Goal: Transaction & Acquisition: Purchase product/service

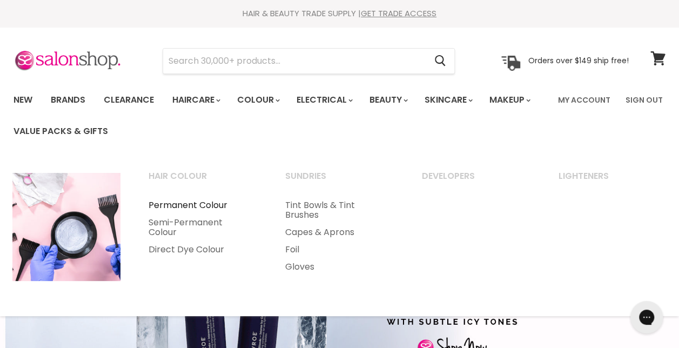
click at [182, 205] on link "Permanent Colour" at bounding box center [202, 205] width 135 height 17
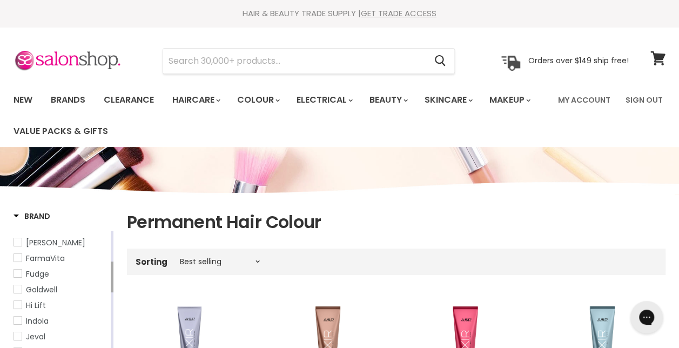
click at [19, 293] on span "Goldwell" at bounding box center [18, 289] width 8 height 8
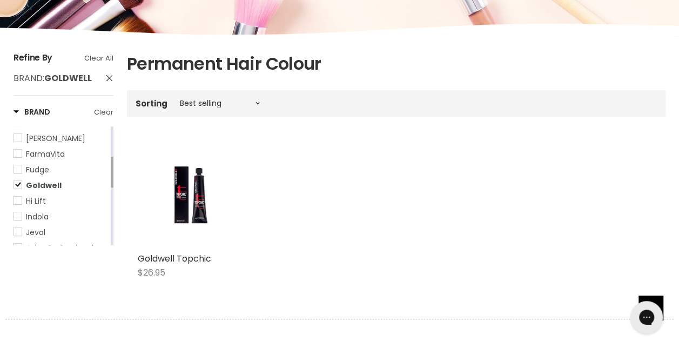
scroll to position [173, 0]
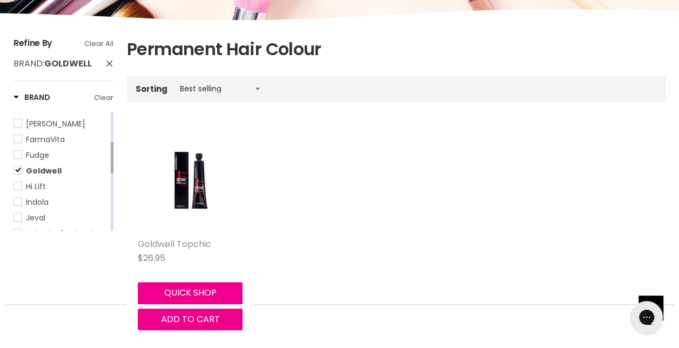
click at [189, 243] on link "Goldwell Topchic" at bounding box center [175, 244] width 74 height 12
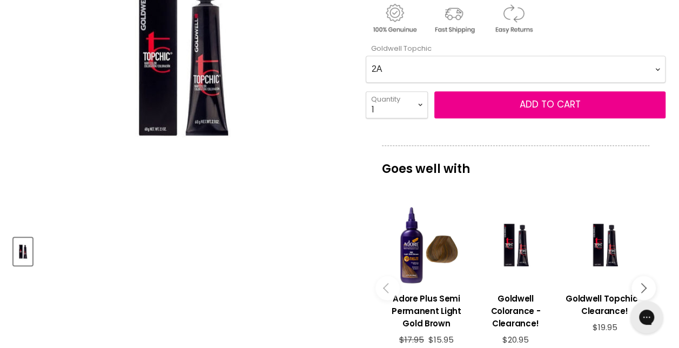
scroll to position [281, 0]
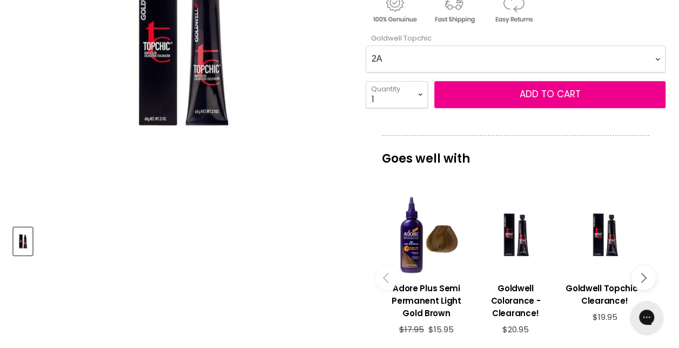
click at [656, 61] on Topchic-0-0 "2A 2N 3N 3NN 3VV 4B 4BP 4G 4MG 4N 4NA 4NN 4R 4V 5A 5B 5BG 5BP 5GB 5K 5MB 5N 5NA…" at bounding box center [516, 58] width 300 height 27
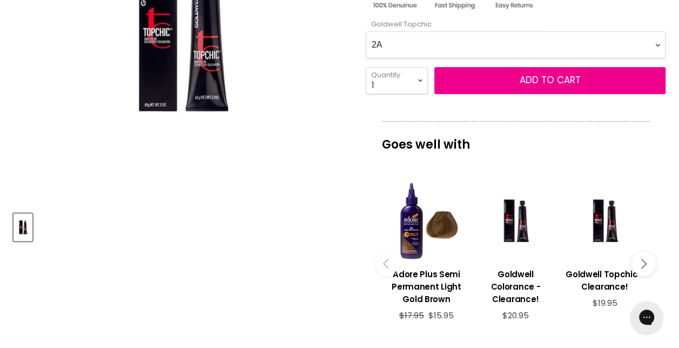
scroll to position [288, 0]
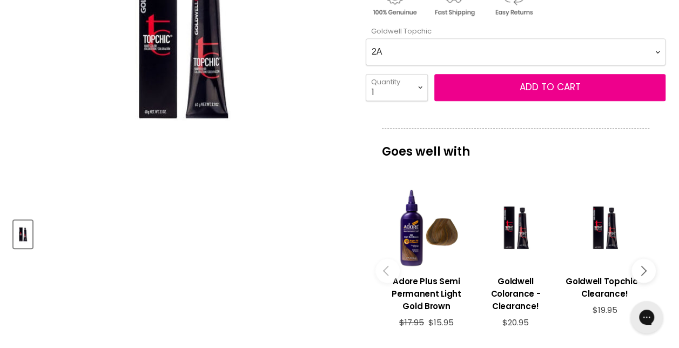
click at [657, 51] on Topchic-0-0 "2A 2N 3N 3NN 3VV 4B 4BP 4G 4MG 4N 4NA 4NN 4R 4V 5A 5B 5BG 5BP 5GB 5K 5MB 5N 5NA…" at bounding box center [516, 51] width 300 height 27
click at [658, 50] on Topchic-0-0 "2A 2N 3N 3NN 3VV 4B 4BP 4G 4MG 4N 4NA 4NN 4R 4V 5A 5B 5BG 5BP 5GB 5K 5MB 5N 5NA…" at bounding box center [516, 51] width 300 height 27
click at [653, 57] on Topchic-0-0 "2A 2N 3N 3NN 3VV 4B 4BP 4G 4MG 4N 4NA 4NN 4R 4V 5A 5B 5BG 5BP 5GB 5K 5MB 5N 5NA…" at bounding box center [516, 51] width 300 height 27
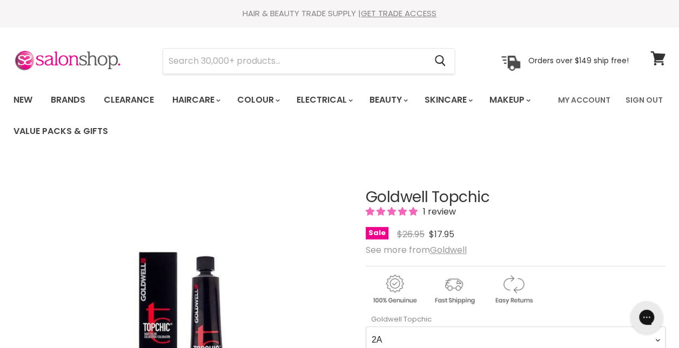
scroll to position [9, 0]
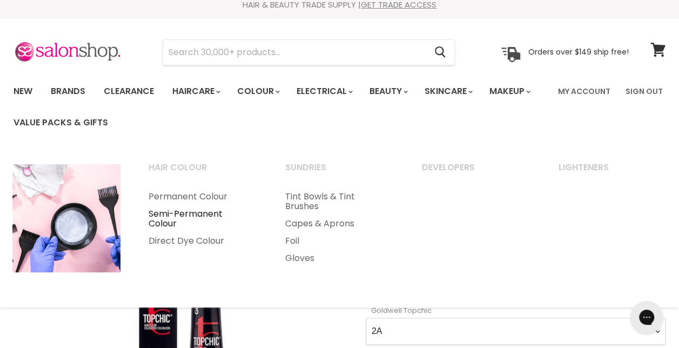
click at [177, 214] on link "Semi-Permanent Colour" at bounding box center [202, 218] width 135 height 27
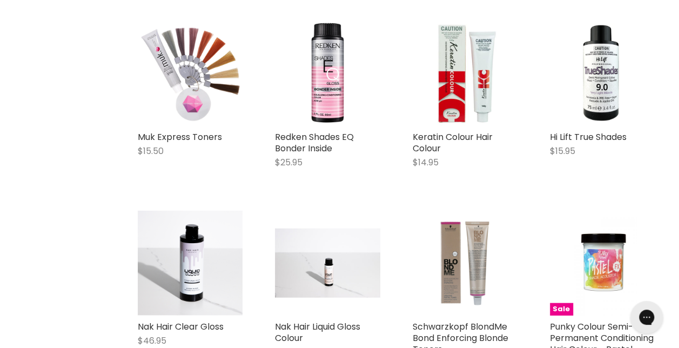
scroll to position [1095, 0]
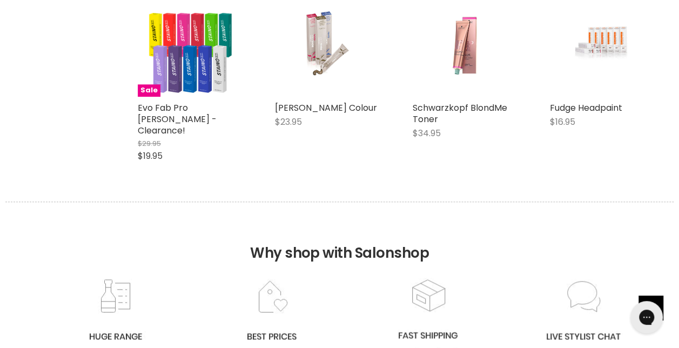
scroll to position [4617, 0]
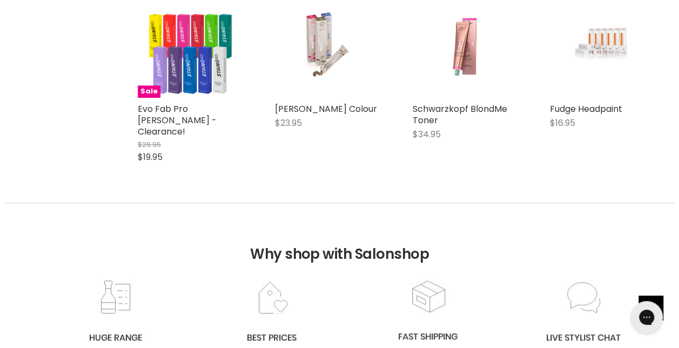
click at [642, 210] on h2 "Why shop with Salonshop" at bounding box center [339, 241] width 669 height 76
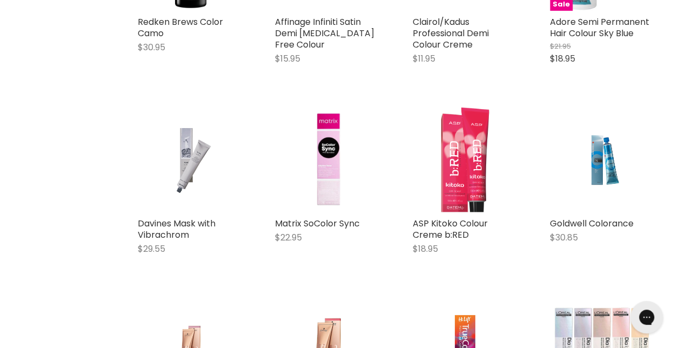
scroll to position [3946, 0]
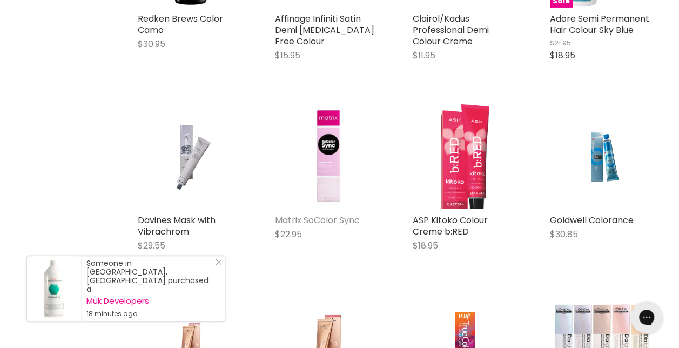
click at [335, 226] on link "Matrix SoColor Sync" at bounding box center [317, 220] width 85 height 12
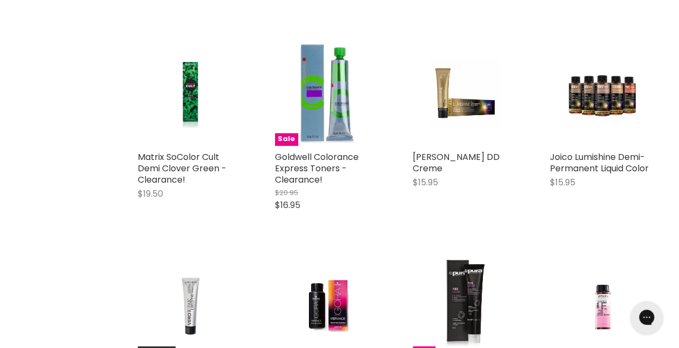
scroll to position [864, 0]
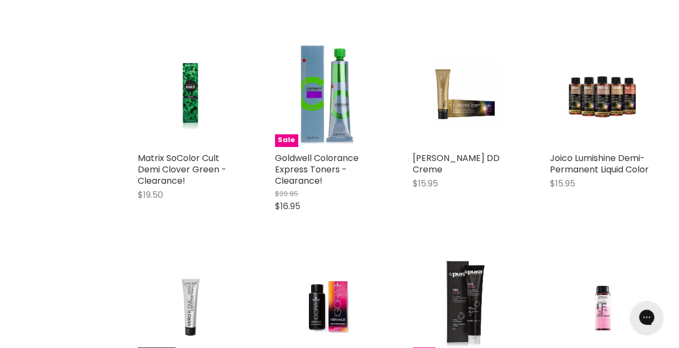
click at [624, 196] on div "Main content" at bounding box center [602, 194] width 105 height 10
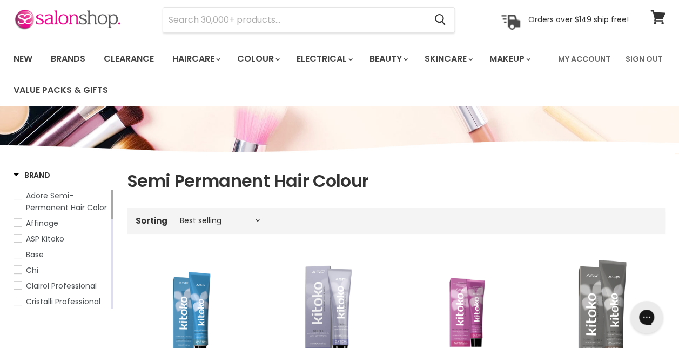
scroll to position [40, 0]
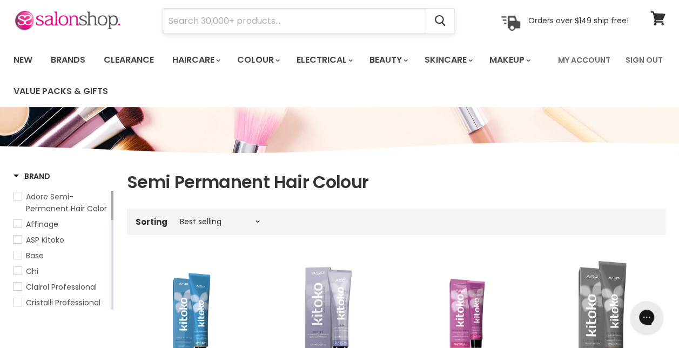
click at [291, 25] on input "Search" at bounding box center [294, 21] width 263 height 25
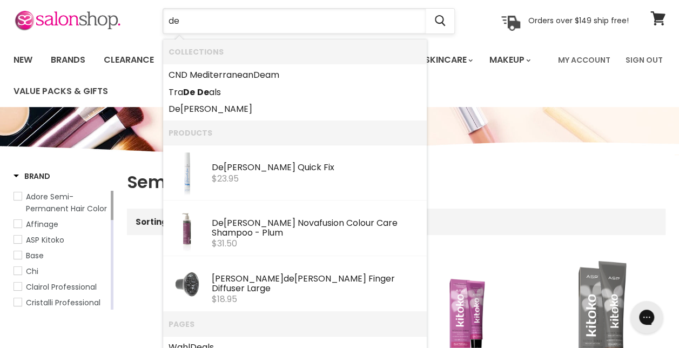
type input "dev"
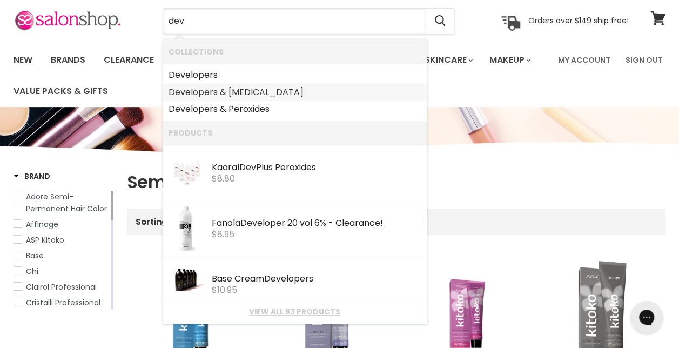
click at [206, 89] on link "Dev elopers & [MEDICAL_DATA]" at bounding box center [295, 92] width 253 height 17
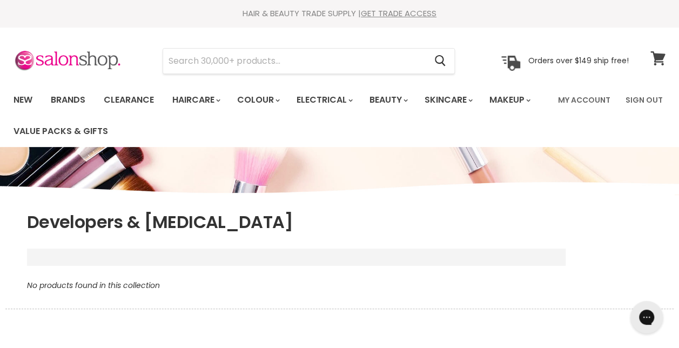
click at [656, 68] on link "View cart" at bounding box center [658, 58] width 26 height 25
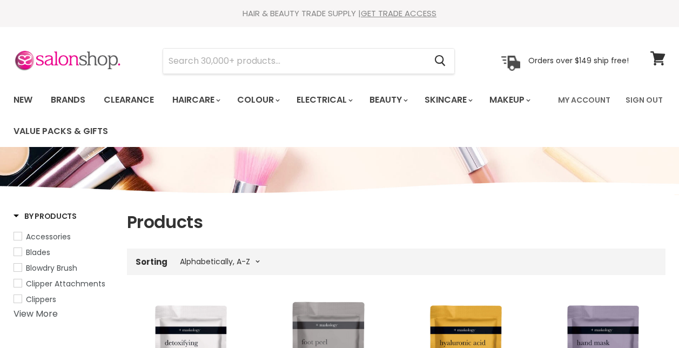
select select "title-ascending"
